Goal: Task Accomplishment & Management: Use online tool/utility

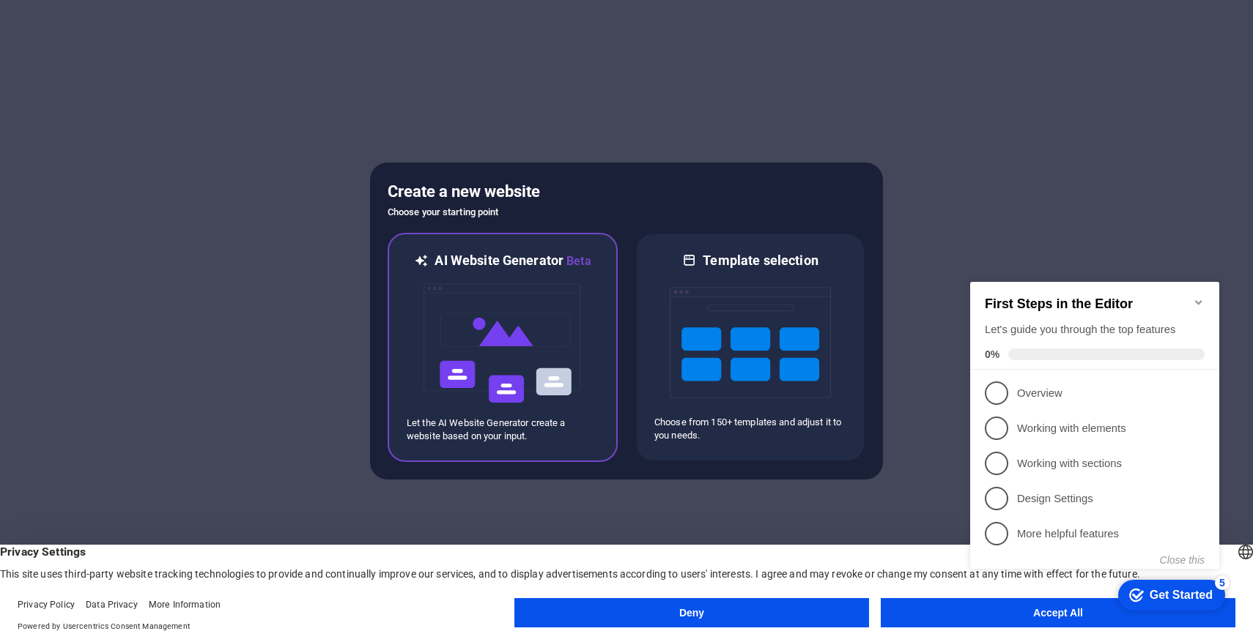
click at [566, 335] on img at bounding box center [502, 343] width 161 height 147
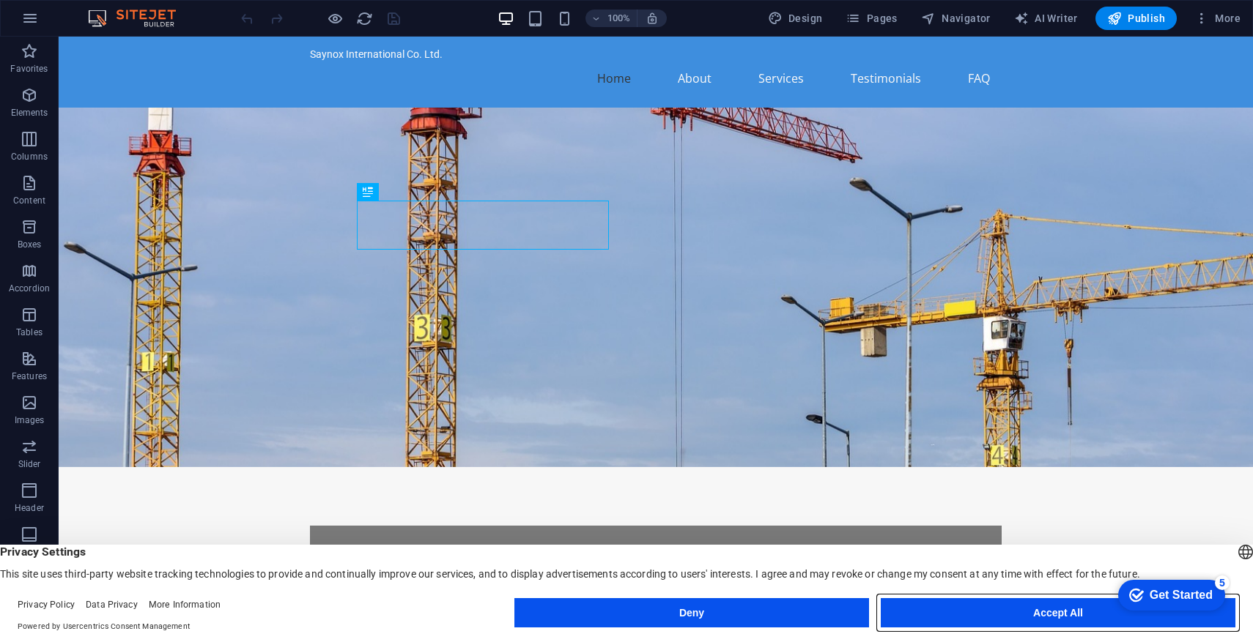
click at [955, 615] on button "Accept All" at bounding box center [1057, 612] width 355 height 29
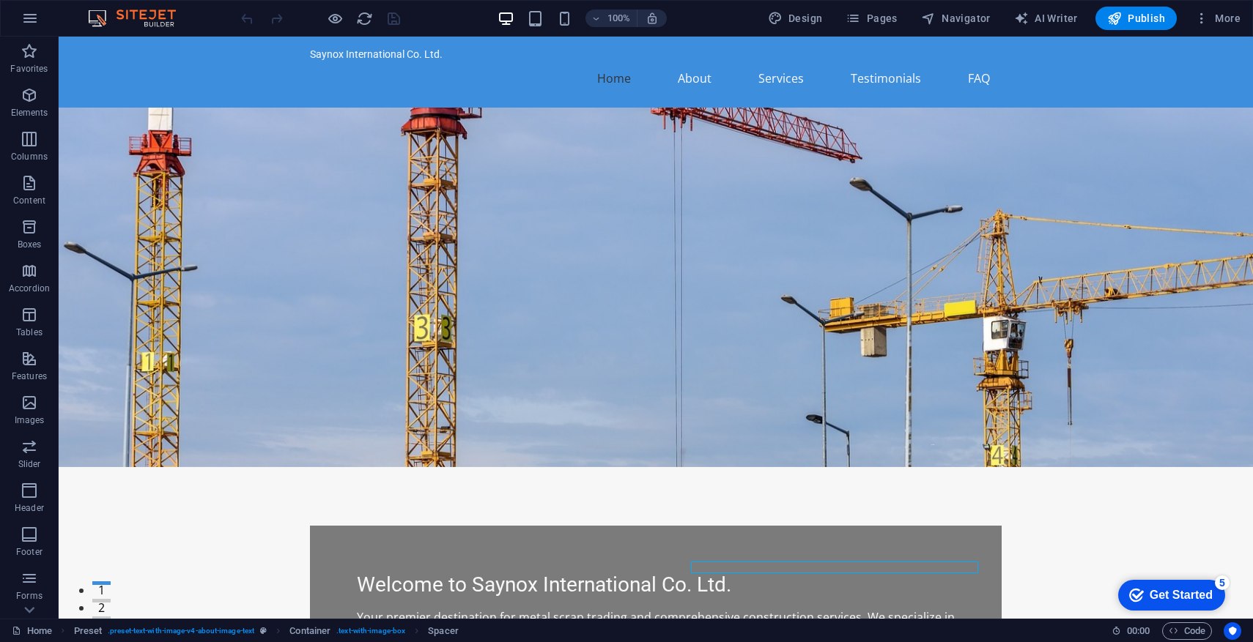
click at [1166, 596] on div "Get Started" at bounding box center [1180, 595] width 63 height 13
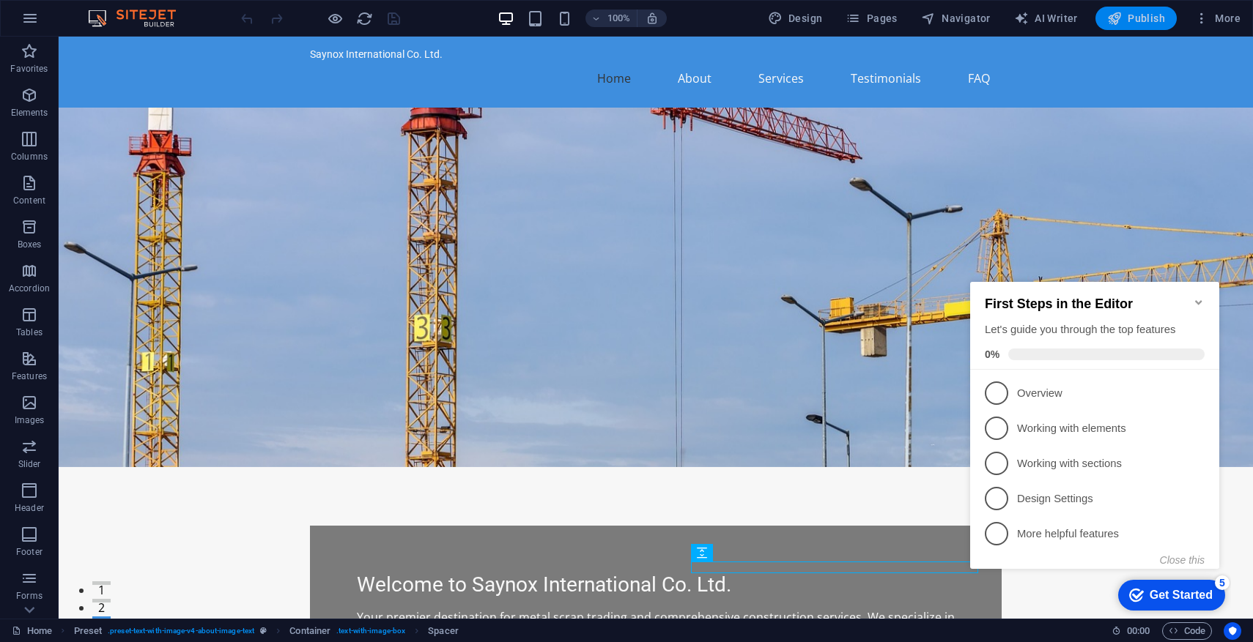
click at [1137, 18] on span "Publish" at bounding box center [1136, 18] width 58 height 15
